Goal: Answer question/provide support: Share knowledge or assist other users

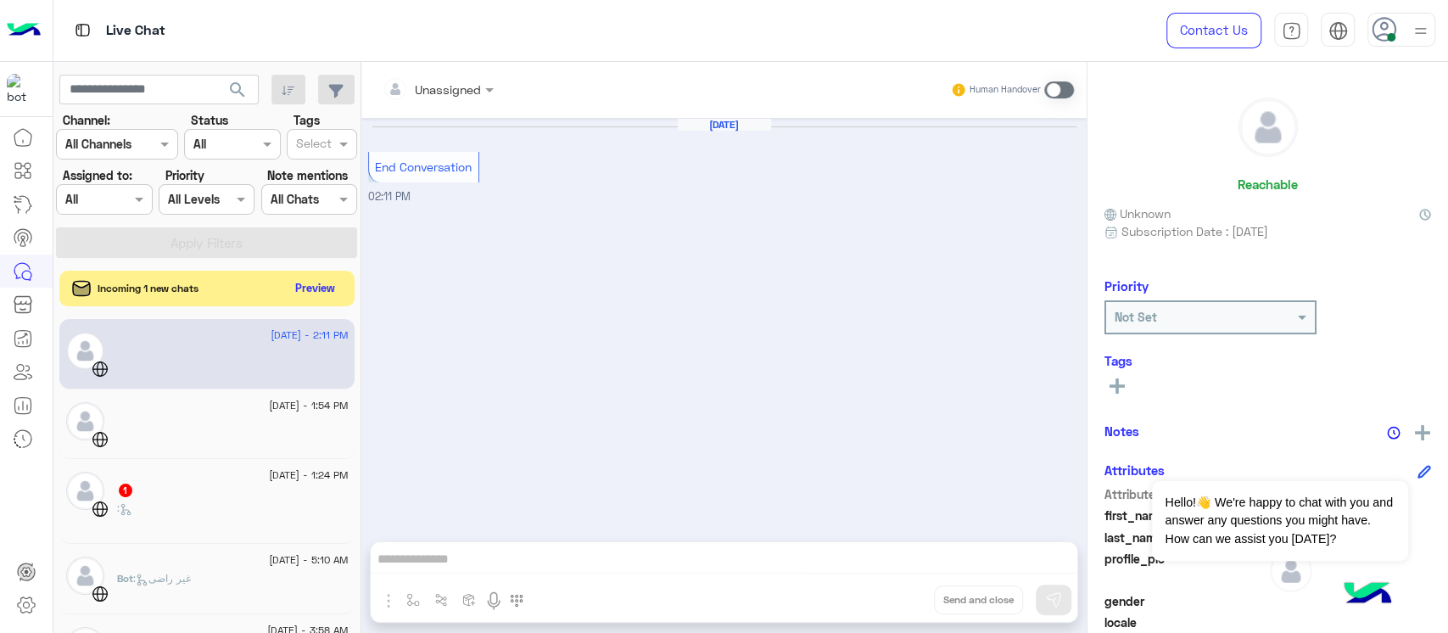
click at [327, 291] on button "Preview" at bounding box center [315, 288] width 53 height 23
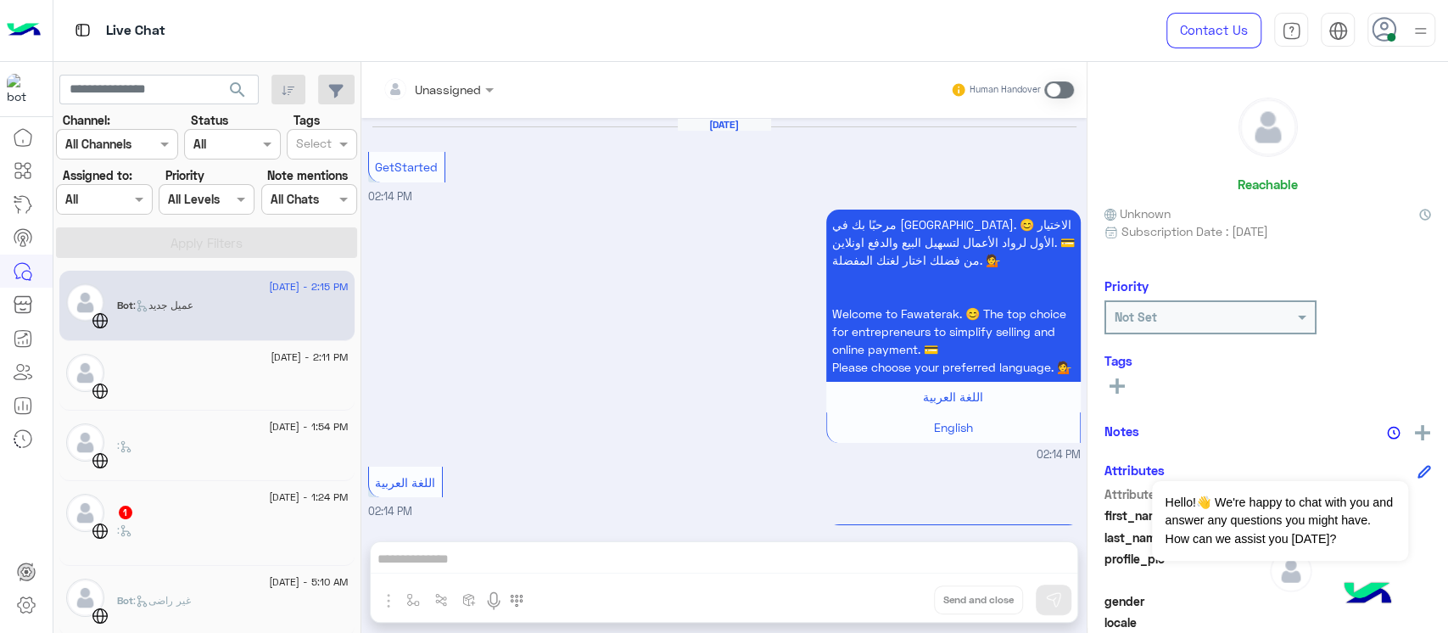
scroll to position [1332, 0]
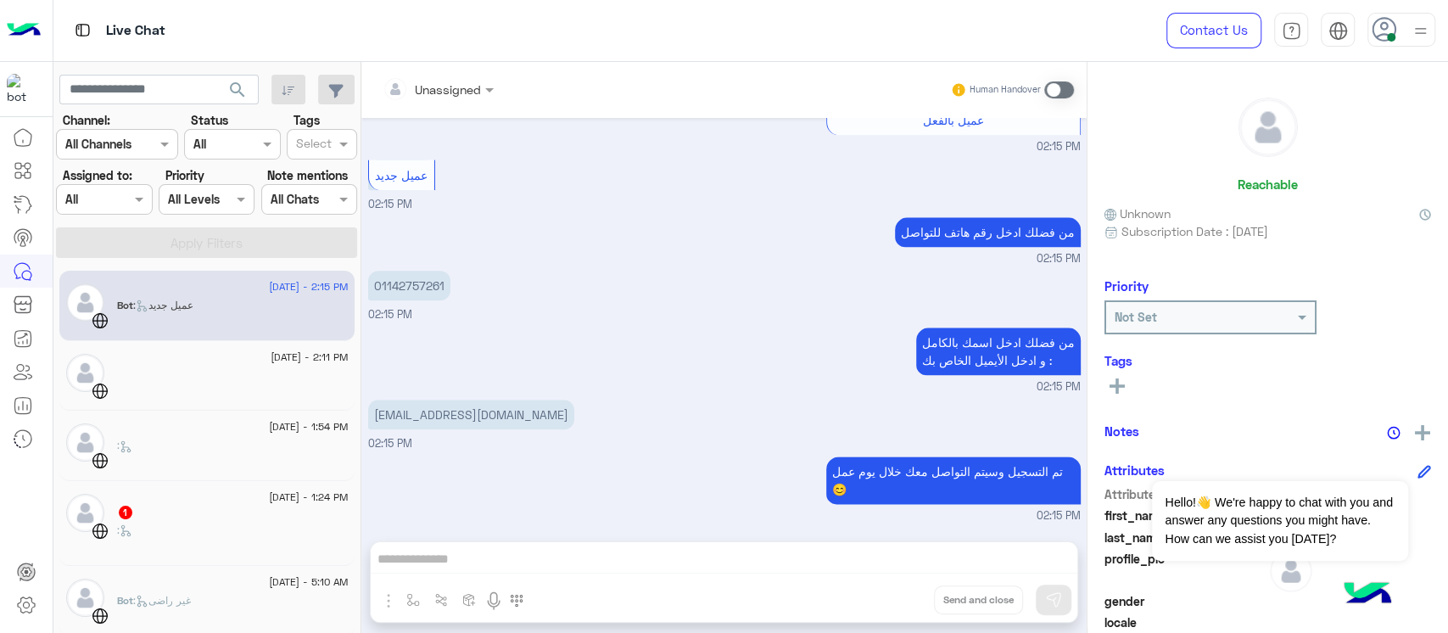
click at [244, 517] on div "1" at bounding box center [233, 514] width 232 height 18
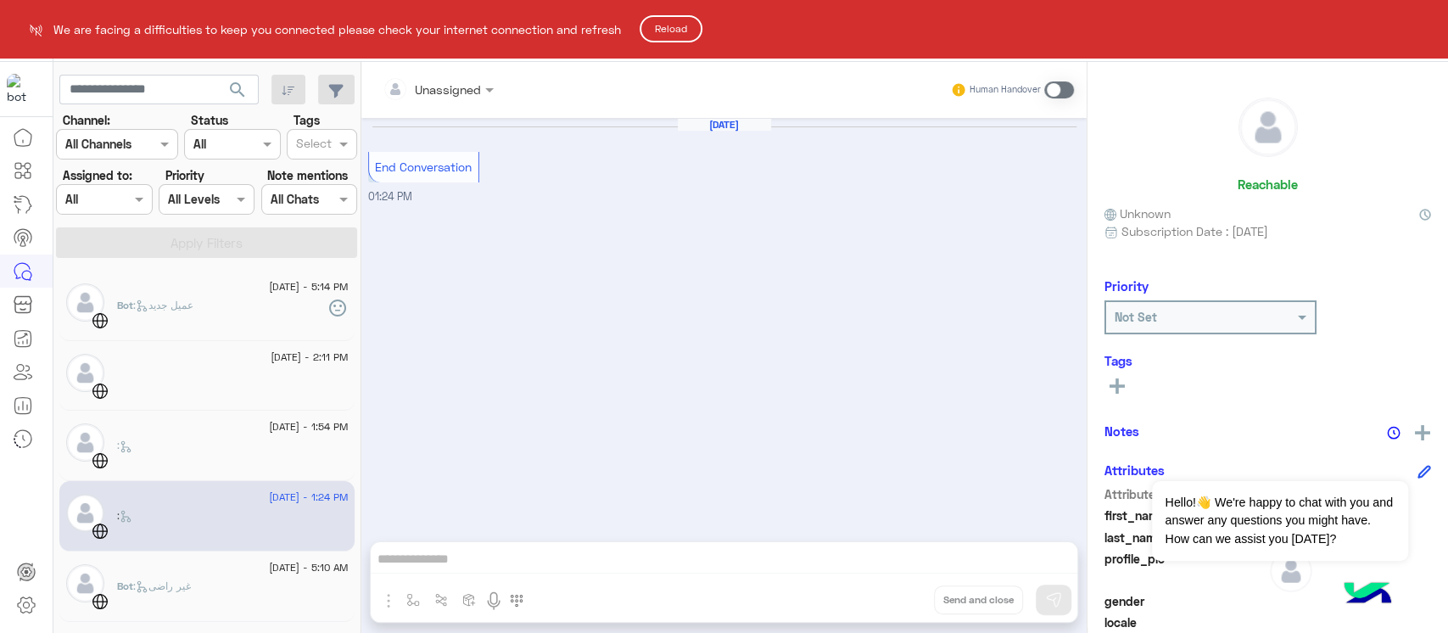
click at [653, 29] on button "Reload" at bounding box center [671, 28] width 63 height 27
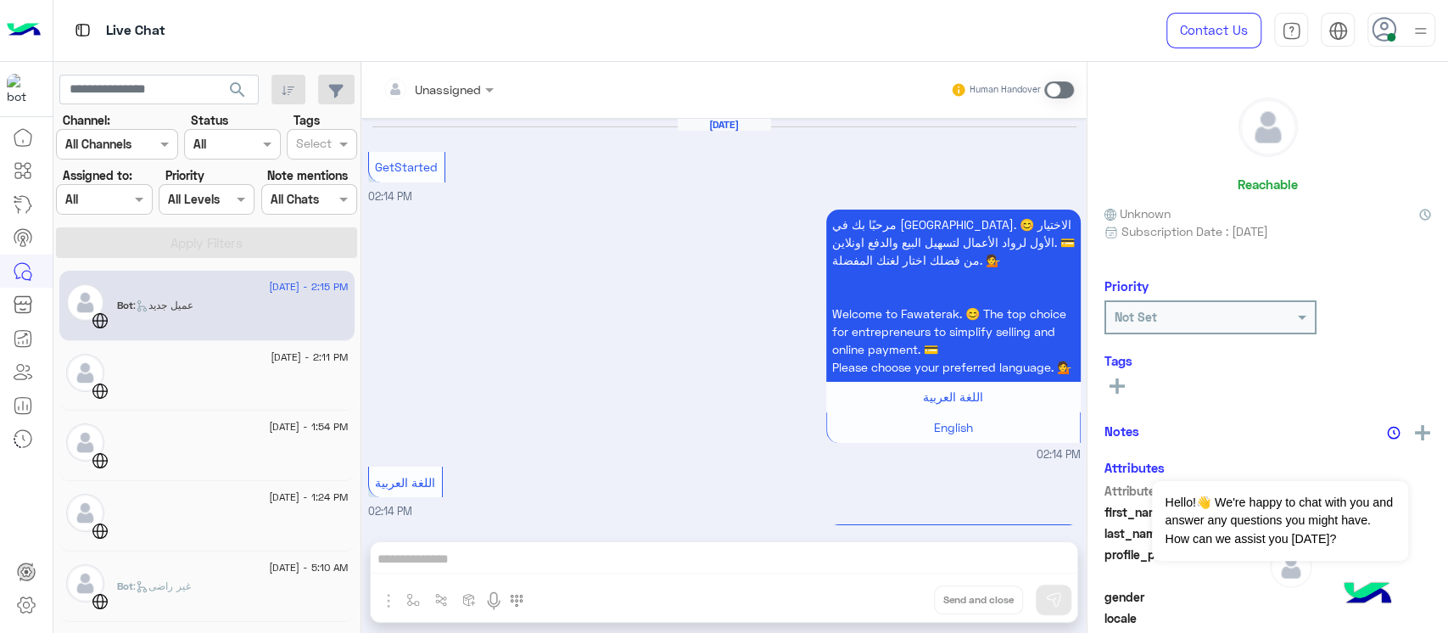
scroll to position [1332, 0]
